Goal: Transaction & Acquisition: Book appointment/travel/reservation

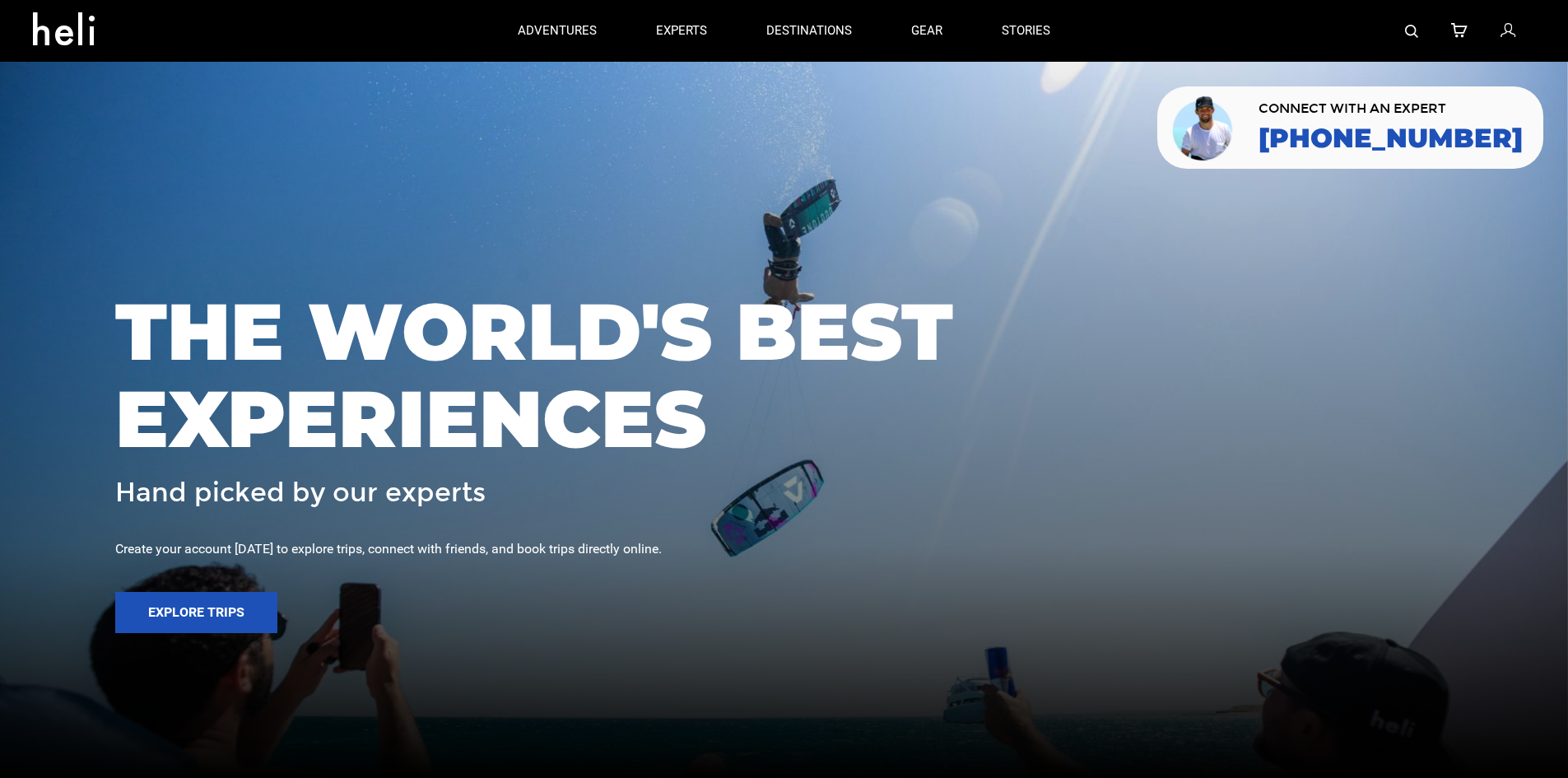
click at [1410, 33] on img at bounding box center [1411, 32] width 13 height 13
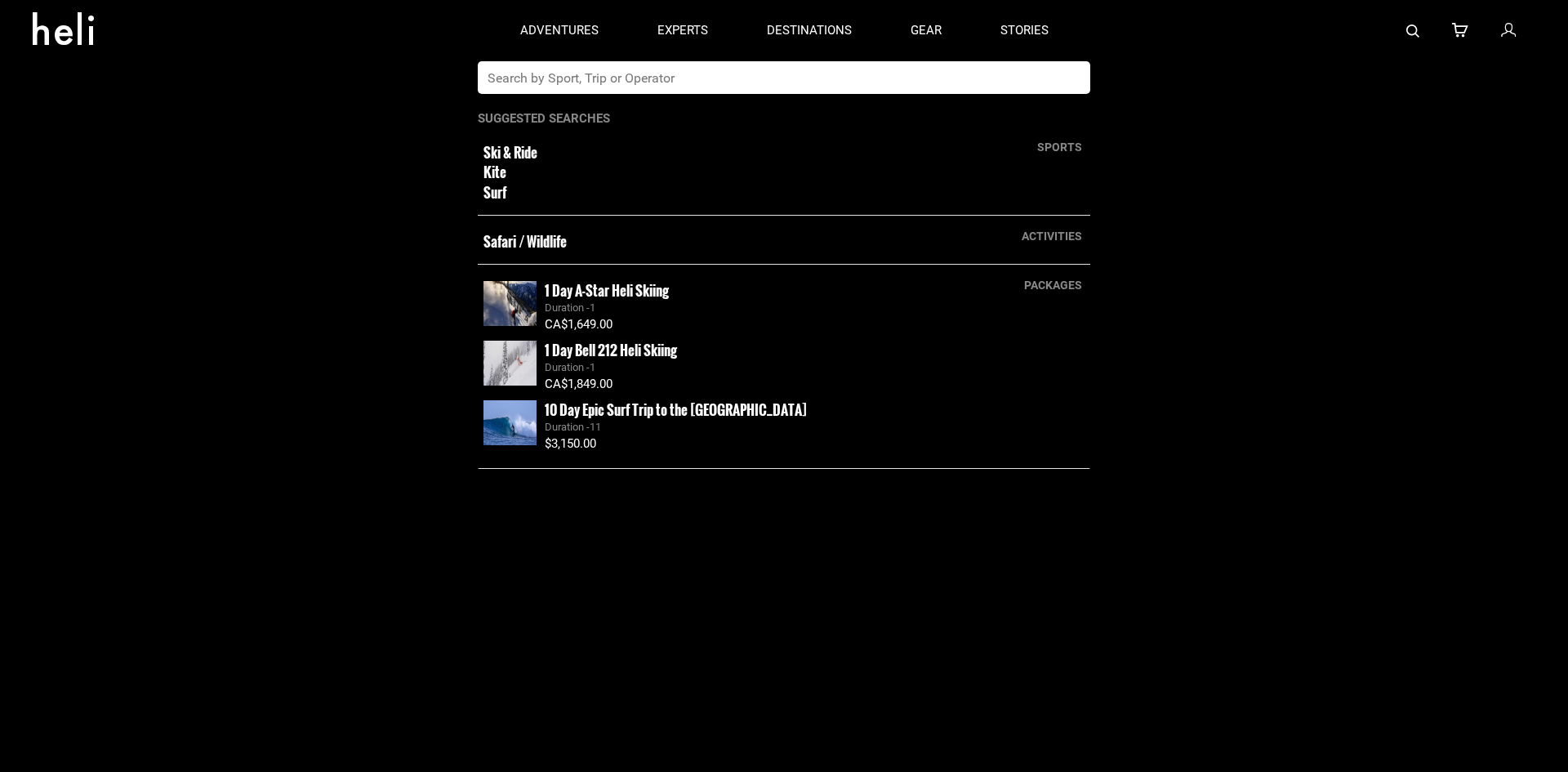
click at [836, 79] on input "text" at bounding box center [768, 78] width 579 height 33
type input "great canadian"
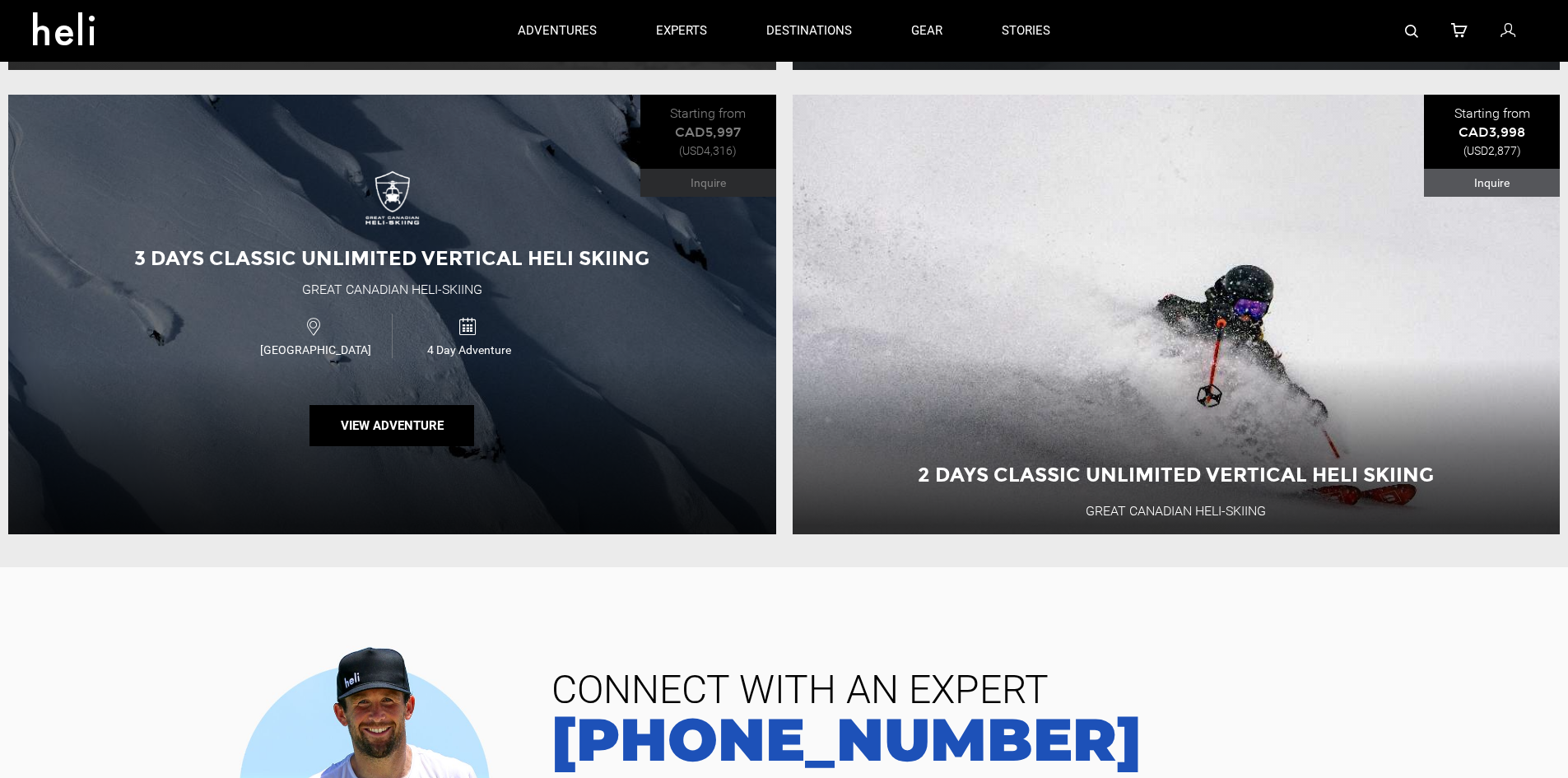
scroll to position [1078, 0]
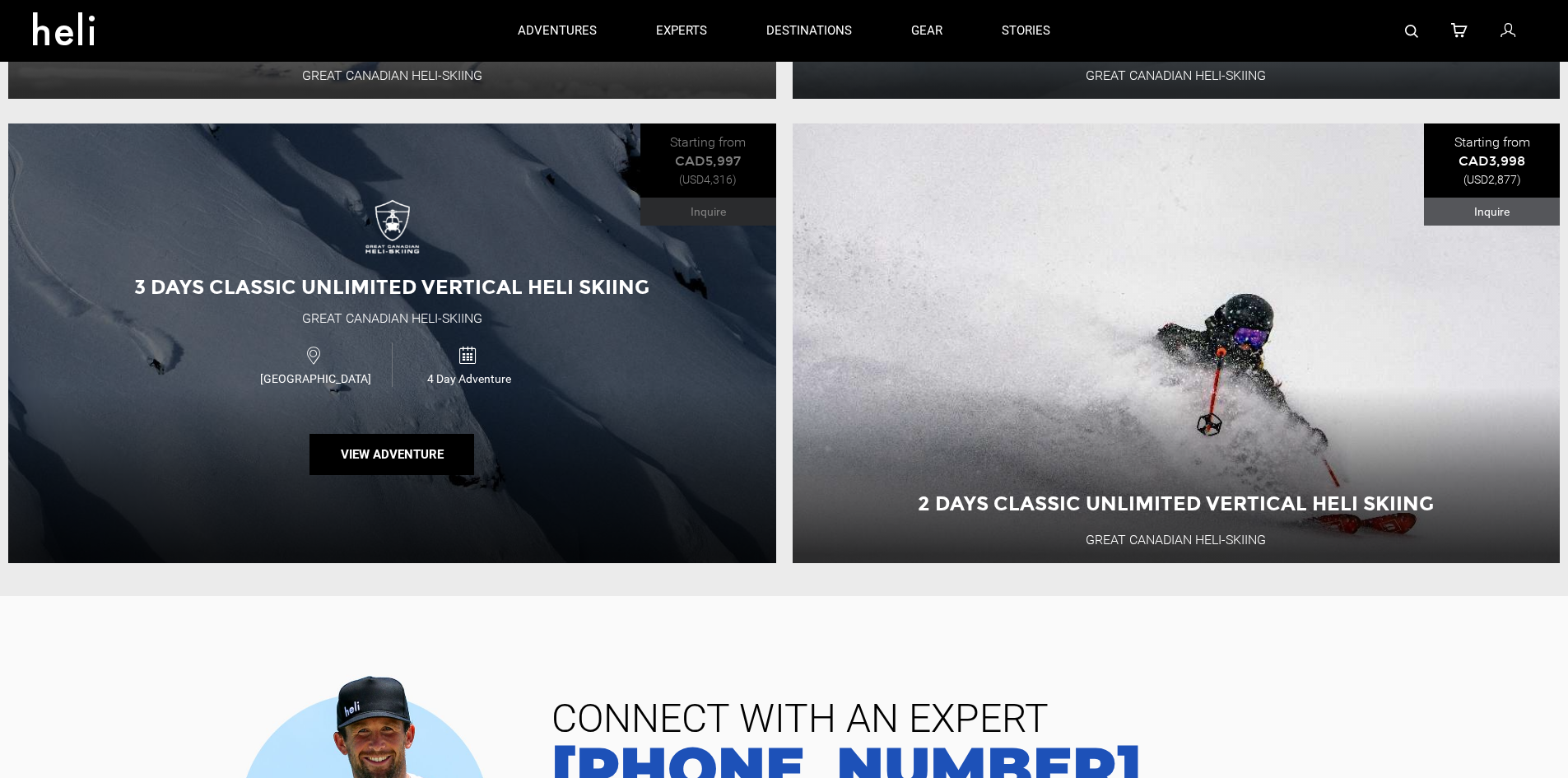
click at [477, 269] on div "3 Days Classic Unlimited Vertical Heli Skiing Great Canadian Heli-Skiing Canada…" at bounding box center [392, 342] width 768 height 439
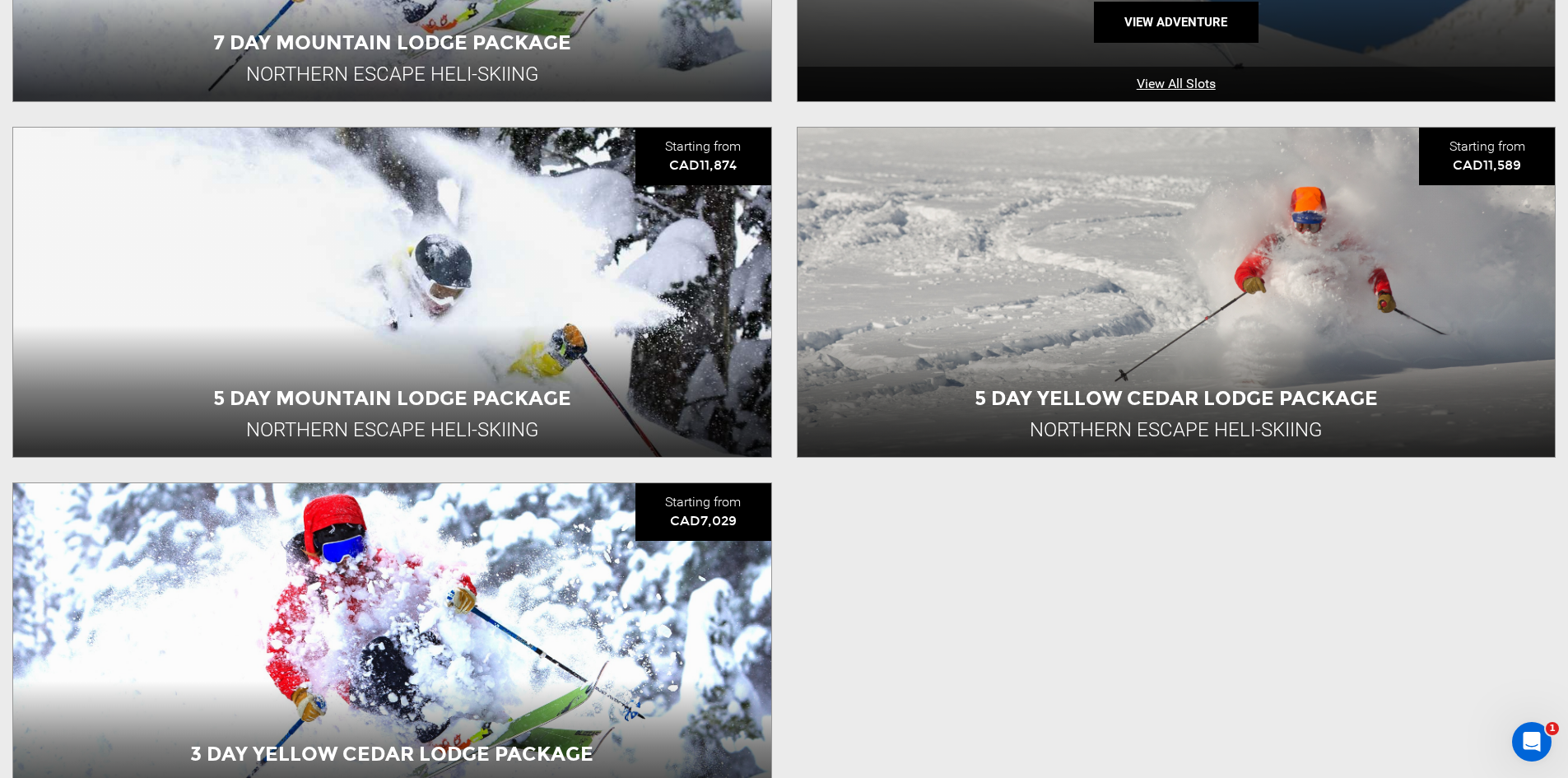
scroll to position [2156, 0]
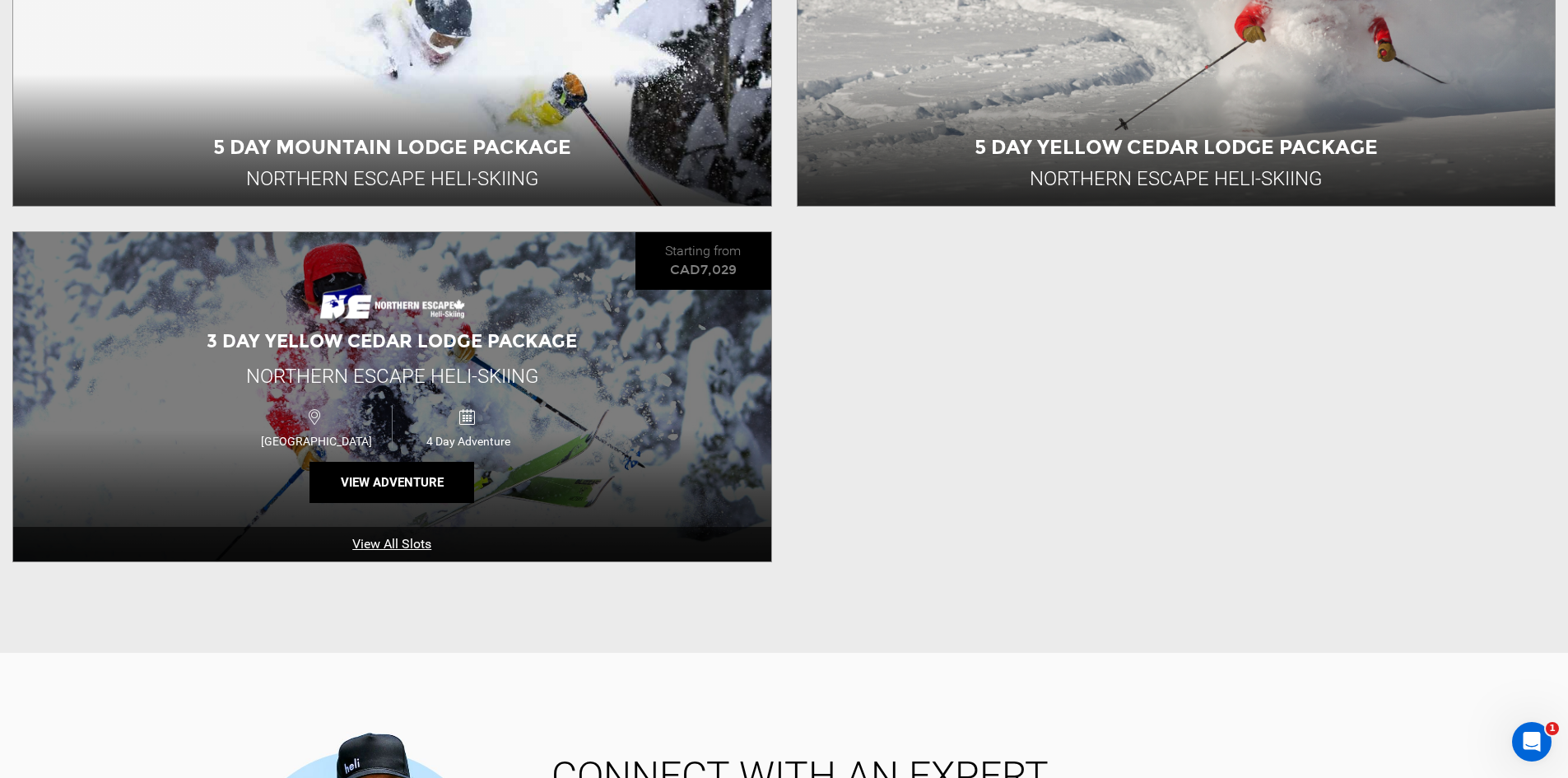
click at [480, 370] on span "Northern Escape Heli-Skiing" at bounding box center [392, 376] width 292 height 23
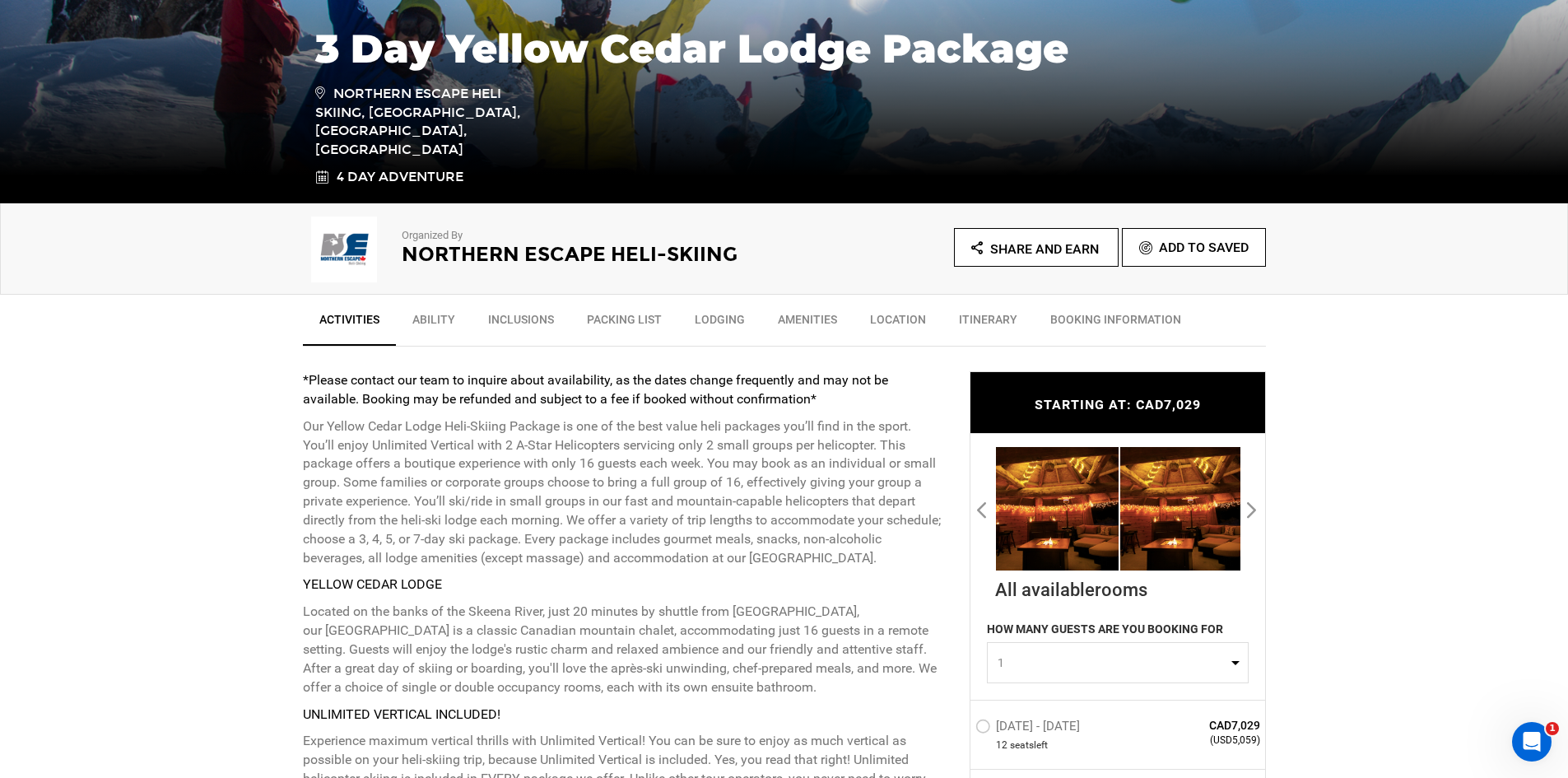
scroll to position [412, 0]
